Goal: Task Accomplishment & Management: Manage account settings

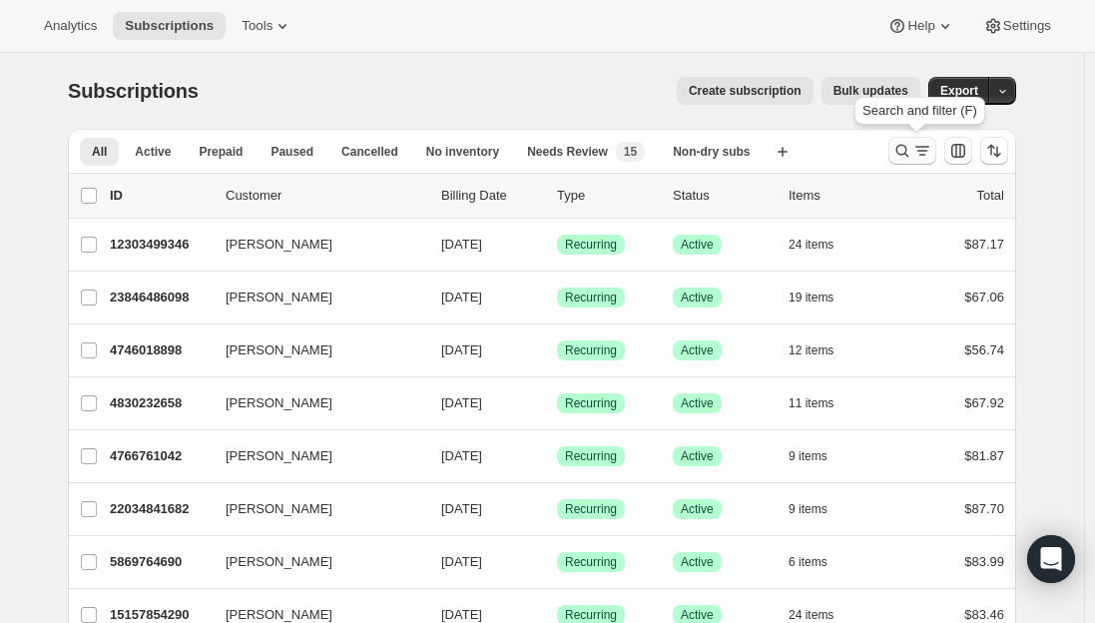
click at [909, 152] on icon "Search and filter results" at bounding box center [902, 151] width 13 height 13
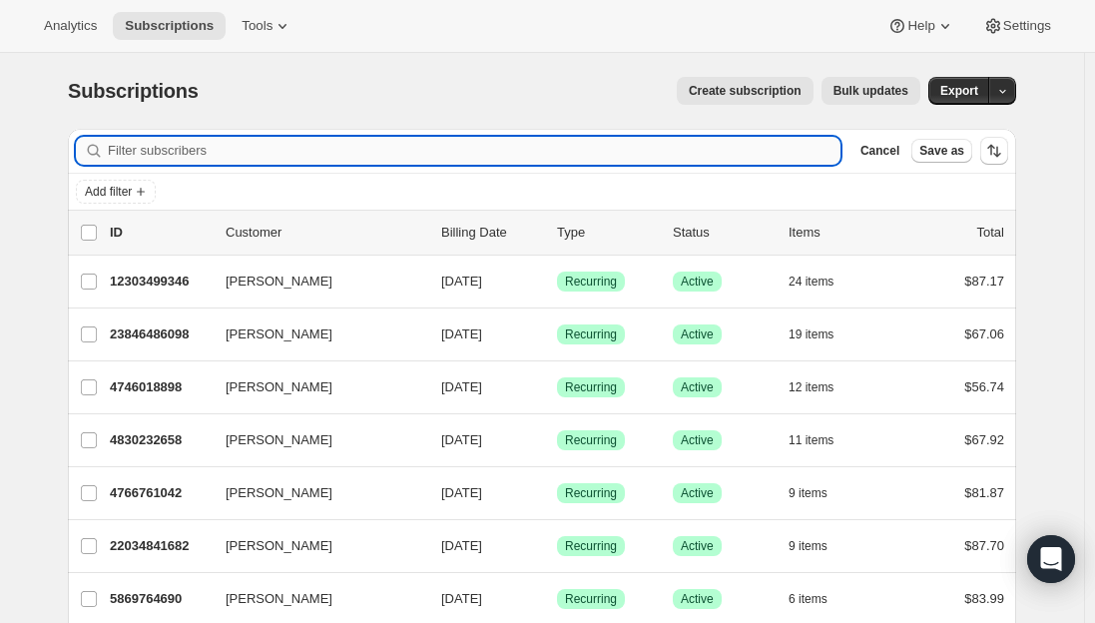
click at [280, 139] on input "Filter subscribers" at bounding box center [474, 151] width 733 height 28
click at [278, 146] on input "Filter subscribers" at bounding box center [474, 151] width 733 height 28
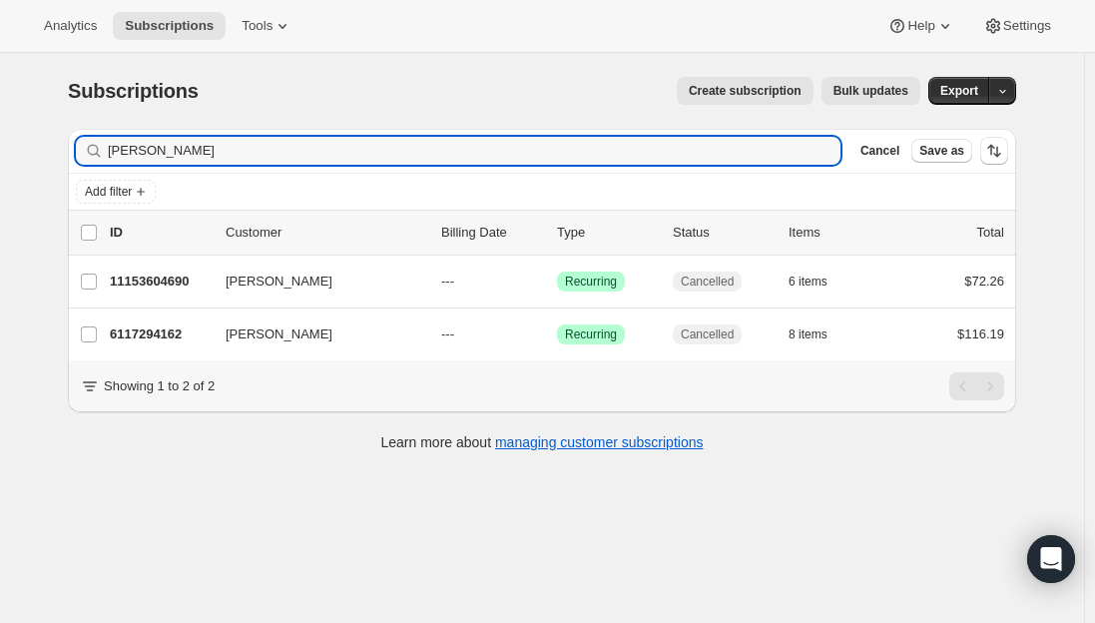
type input "[PERSON_NAME]"
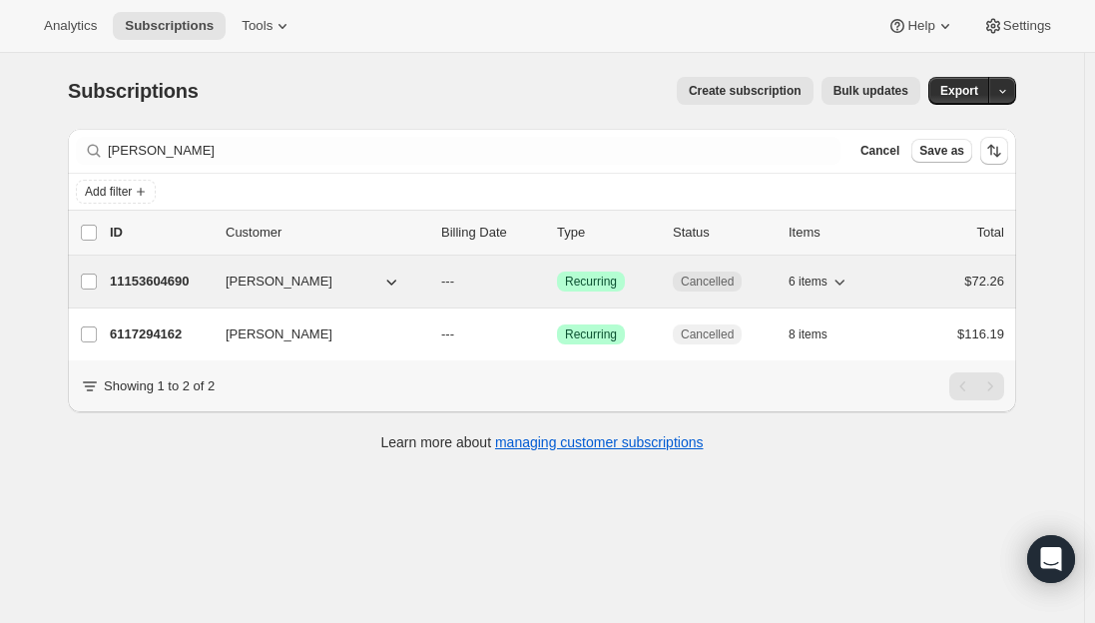
click at [185, 288] on p "11153604690" at bounding box center [160, 281] width 100 height 20
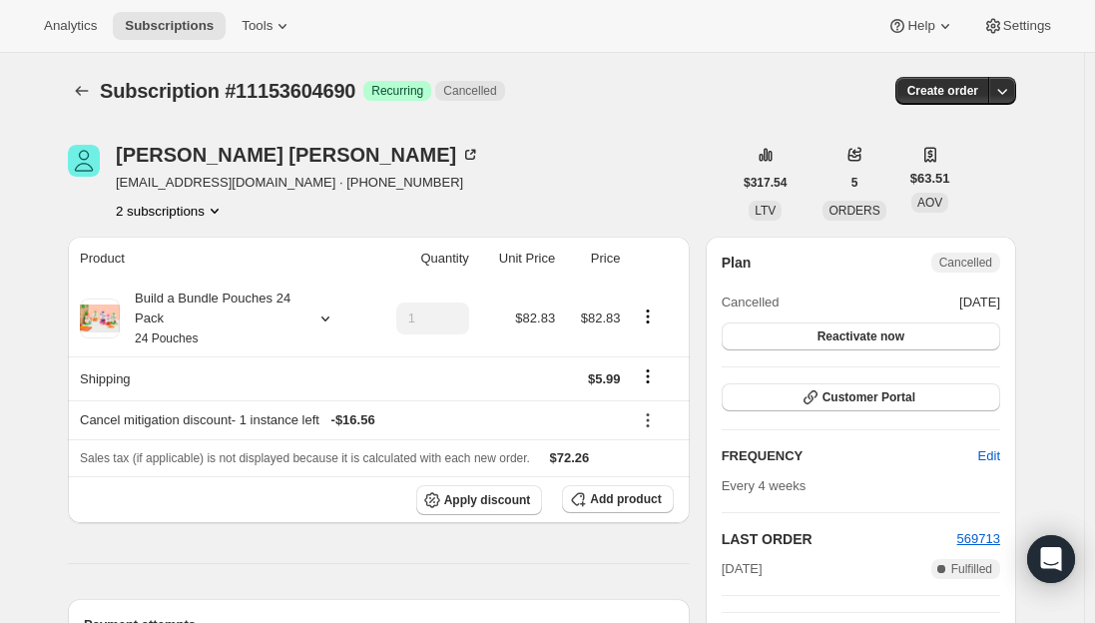
click at [159, 212] on button "2 subscriptions" at bounding box center [170, 211] width 109 height 20
click at [152, 280] on span "6117294162" at bounding box center [143, 281] width 72 height 15
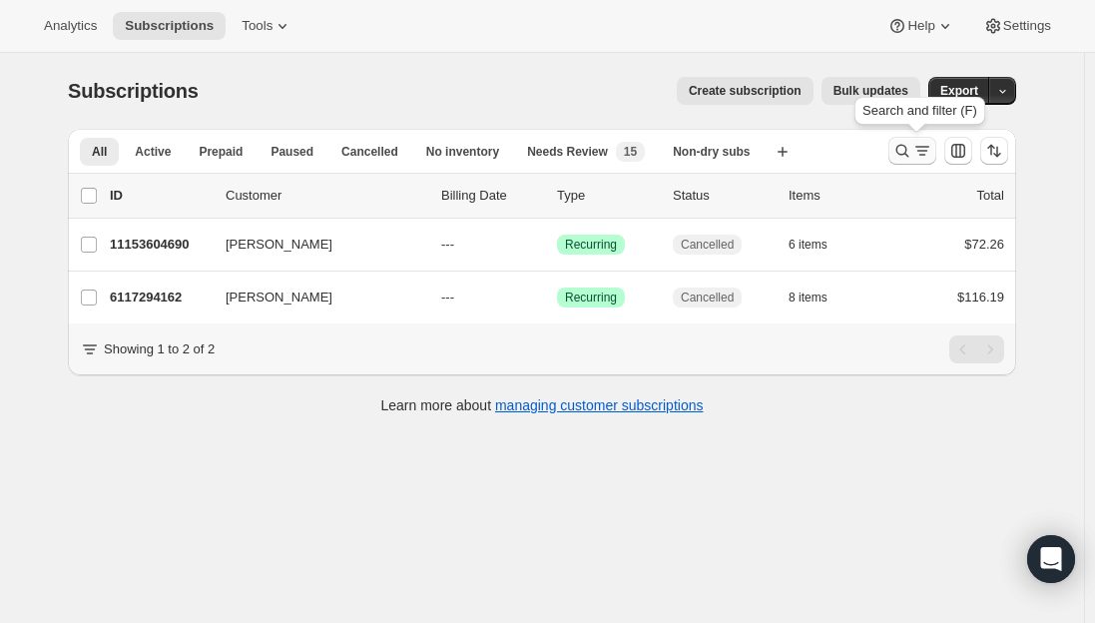
click at [908, 152] on icon "Search and filter results" at bounding box center [902, 151] width 20 height 20
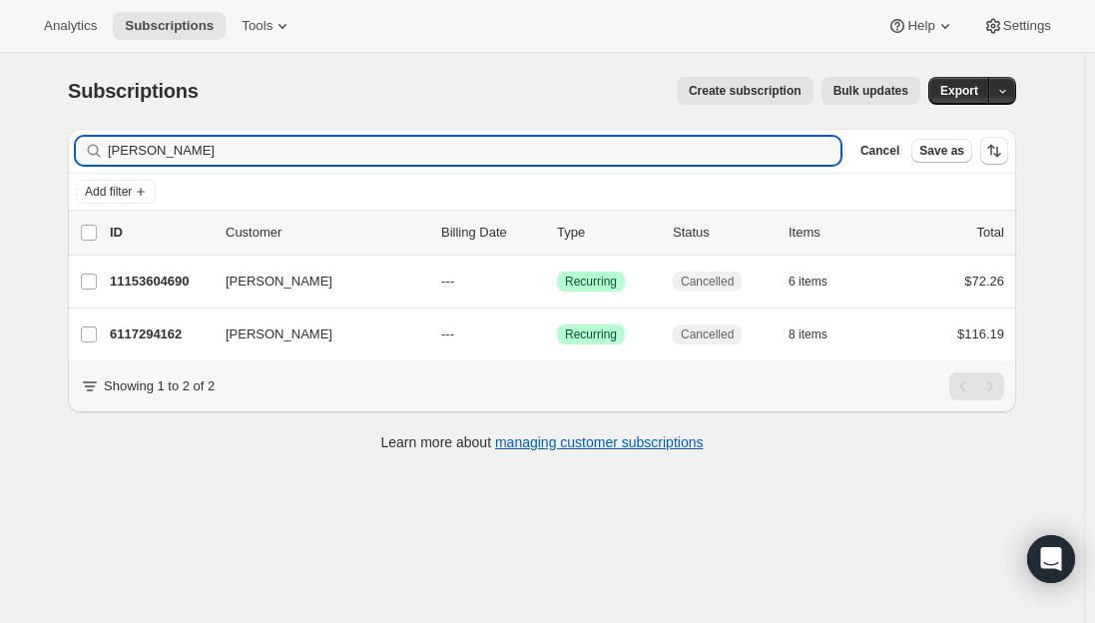
drag, startPoint x: 264, startPoint y: 151, endPoint x: -77, endPoint y: 148, distance: 341.4
click at [0, 148] on html "Analytics Subscriptions Tools Help Settings Skip to content Subscriptions. This…" at bounding box center [547, 311] width 1095 height 623
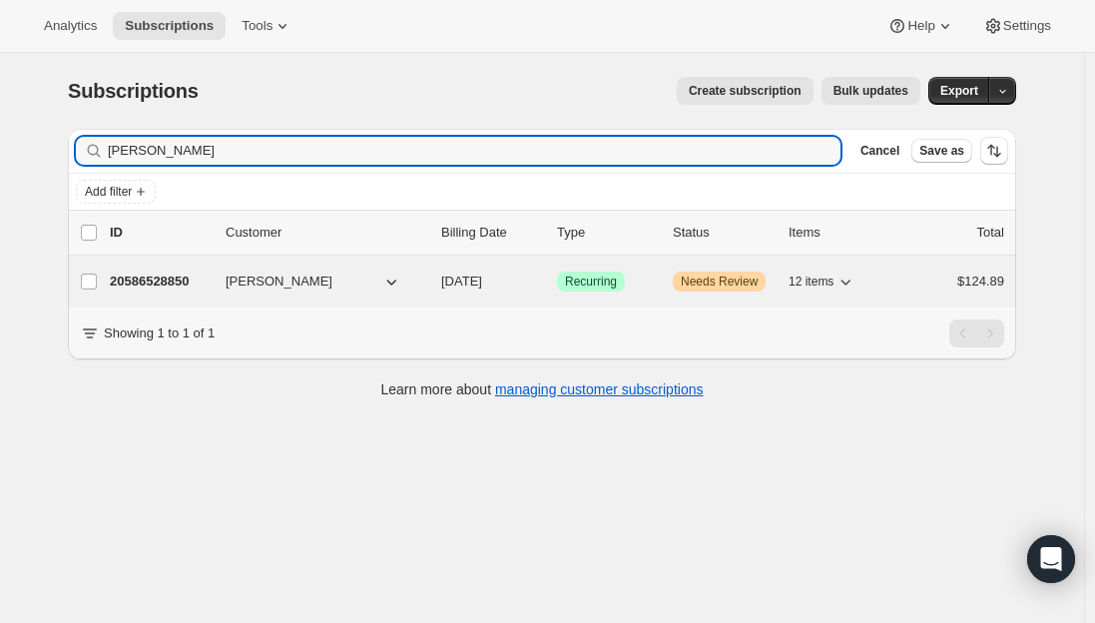
type input "Corrine Oreilly"
click at [171, 278] on p "20586528850" at bounding box center [160, 281] width 100 height 20
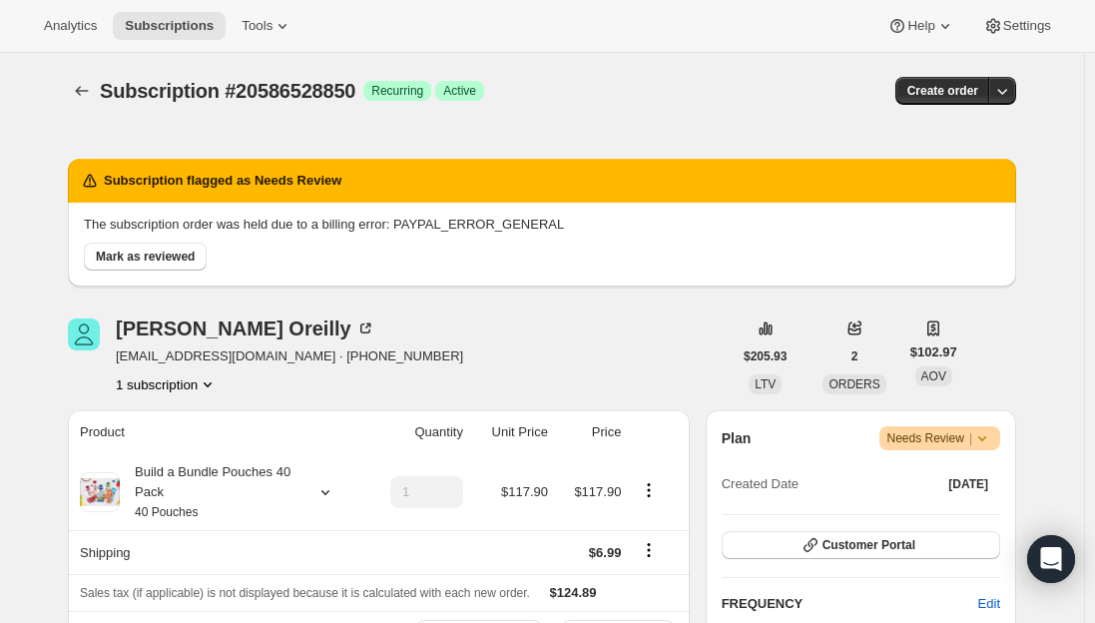
click at [193, 358] on span "dmceoreilly@gmail.com · +2036758719" at bounding box center [289, 356] width 347 height 20
click at [250, 356] on span "dmceoreilly@gmail.com · +2036758719" at bounding box center [289, 356] width 347 height 20
drag, startPoint x: 257, startPoint y: 357, endPoint x: 123, endPoint y: 362, distance: 133.8
click at [123, 362] on span "dmceoreilly@gmail.com · +2036758719" at bounding box center [289, 356] width 347 height 20
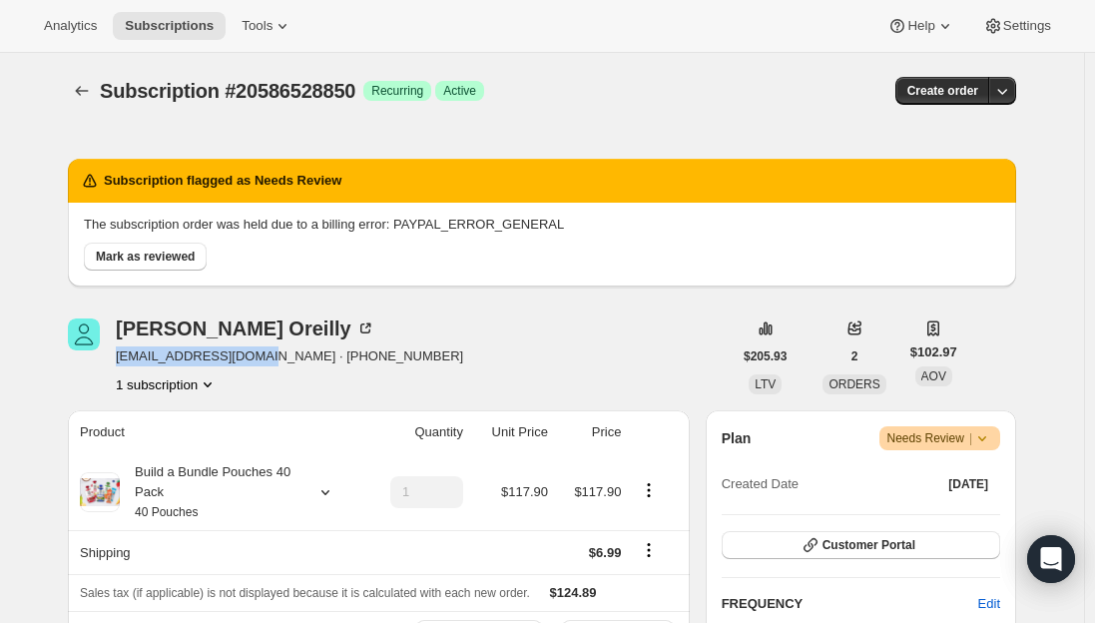
copy span "dmceoreilly@gmail.com"
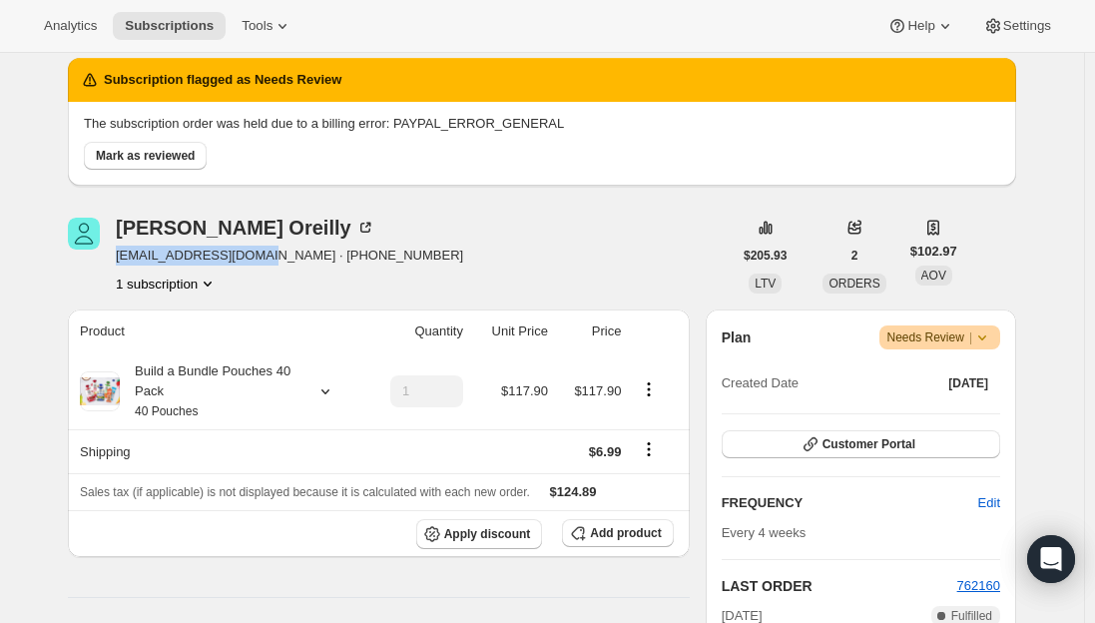
scroll to position [100, 0]
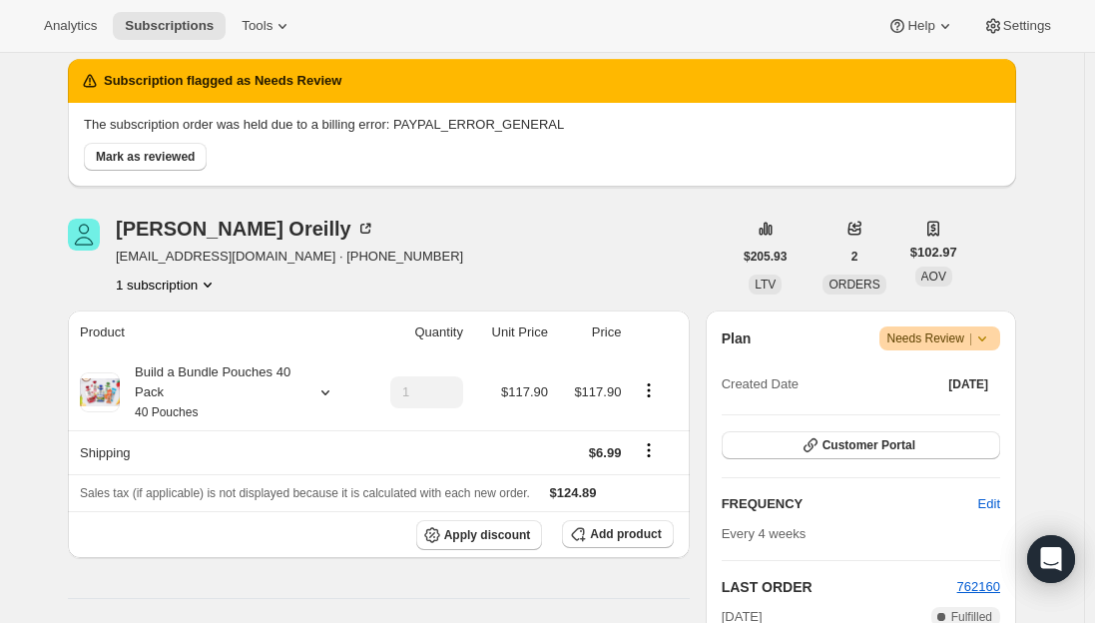
click at [992, 335] on icon at bounding box center [982, 338] width 20 height 20
click at [991, 406] on span "Cancel subscription" at bounding box center [947, 411] width 113 height 15
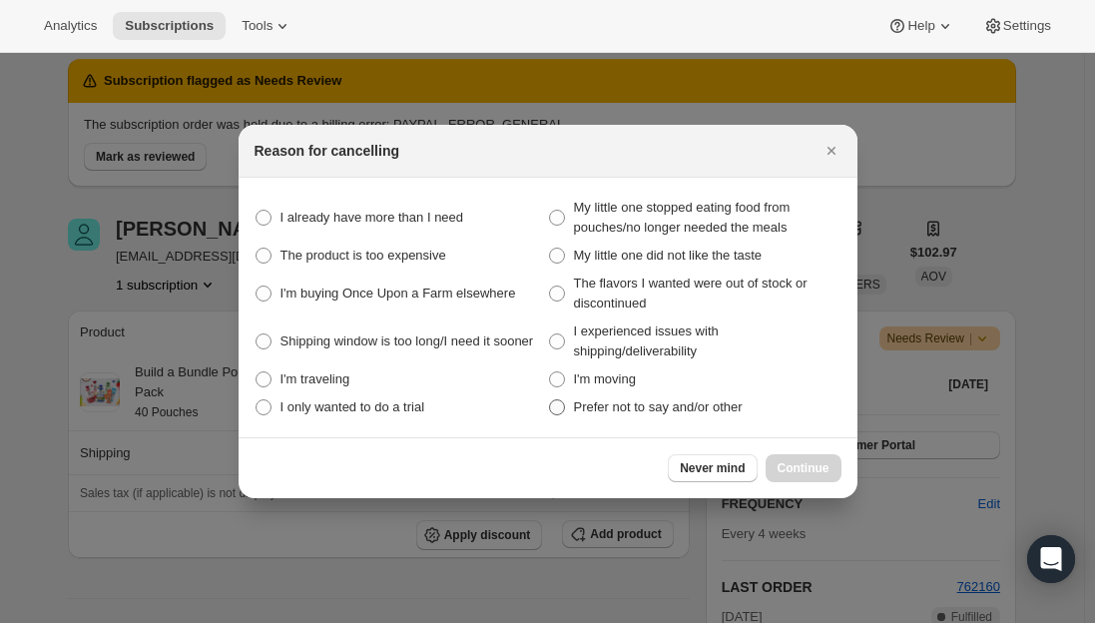
click at [559, 402] on span ":r2s:" at bounding box center [557, 407] width 16 height 16
click at [550, 400] on other "Prefer not to say and/or other" at bounding box center [549, 399] width 1 height 1
radio other "true"
click at [811, 460] on button "Continue" at bounding box center [804, 468] width 76 height 28
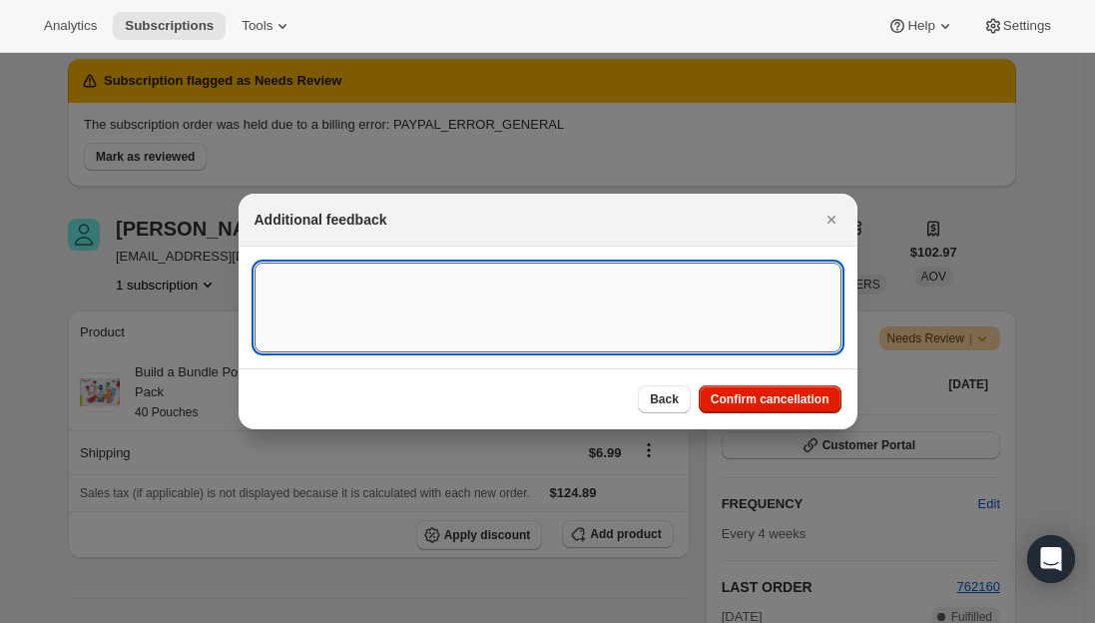
click at [426, 291] on textarea ":r2s:" at bounding box center [548, 308] width 587 height 90
type textarea "Sub canceled per voicemail req."
click at [779, 398] on span "Confirm cancellation" at bounding box center [770, 399] width 119 height 16
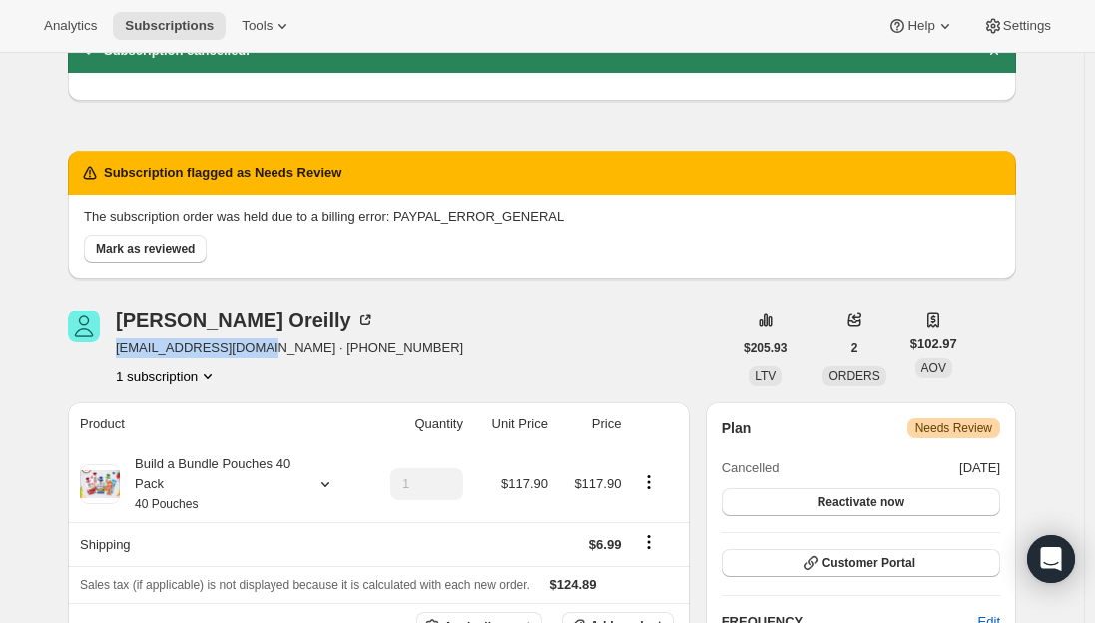
drag, startPoint x: 260, startPoint y: 351, endPoint x: 116, endPoint y: 340, distance: 144.1
click at [116, 340] on div "Corrine Oreilly dmceoreilly@gmail.com · +2036758719 1 subscription" at bounding box center [400, 348] width 664 height 76
copy span "dmceoreilly@gmail.com"
